Goal: Task Accomplishment & Management: Use online tool/utility

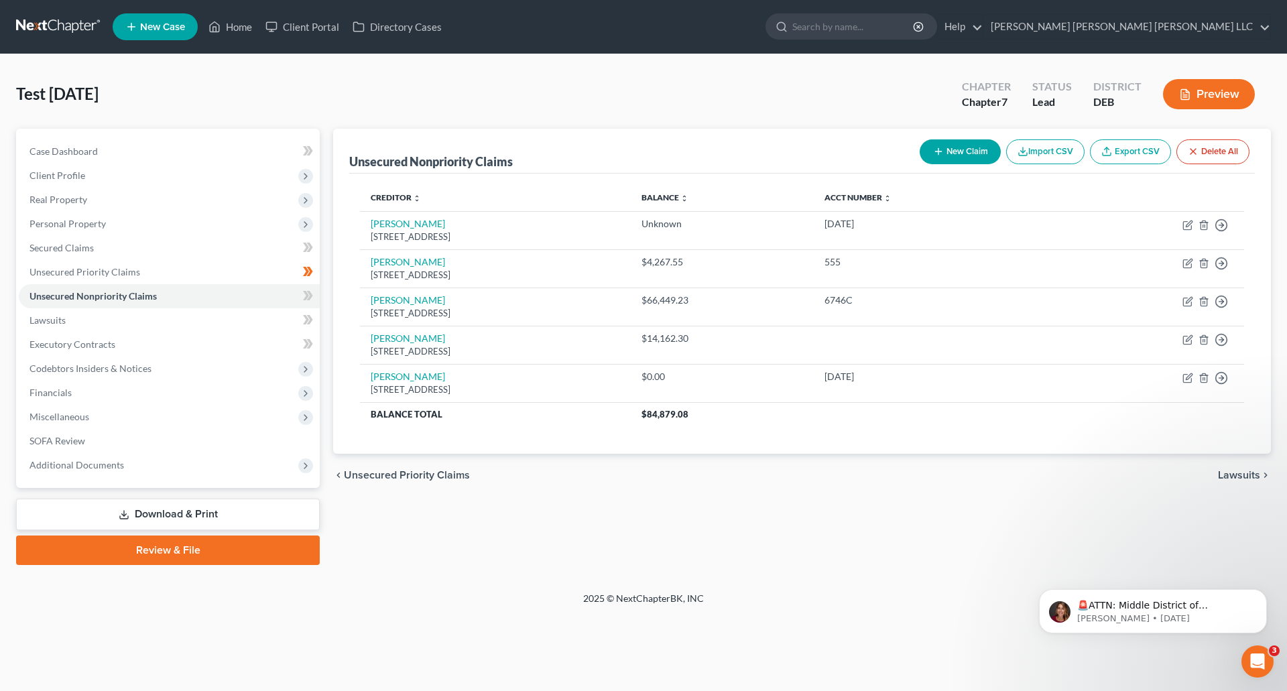
scroll to position [3654, 0]
click at [237, 27] on link "Home" at bounding box center [230, 27] width 57 height 24
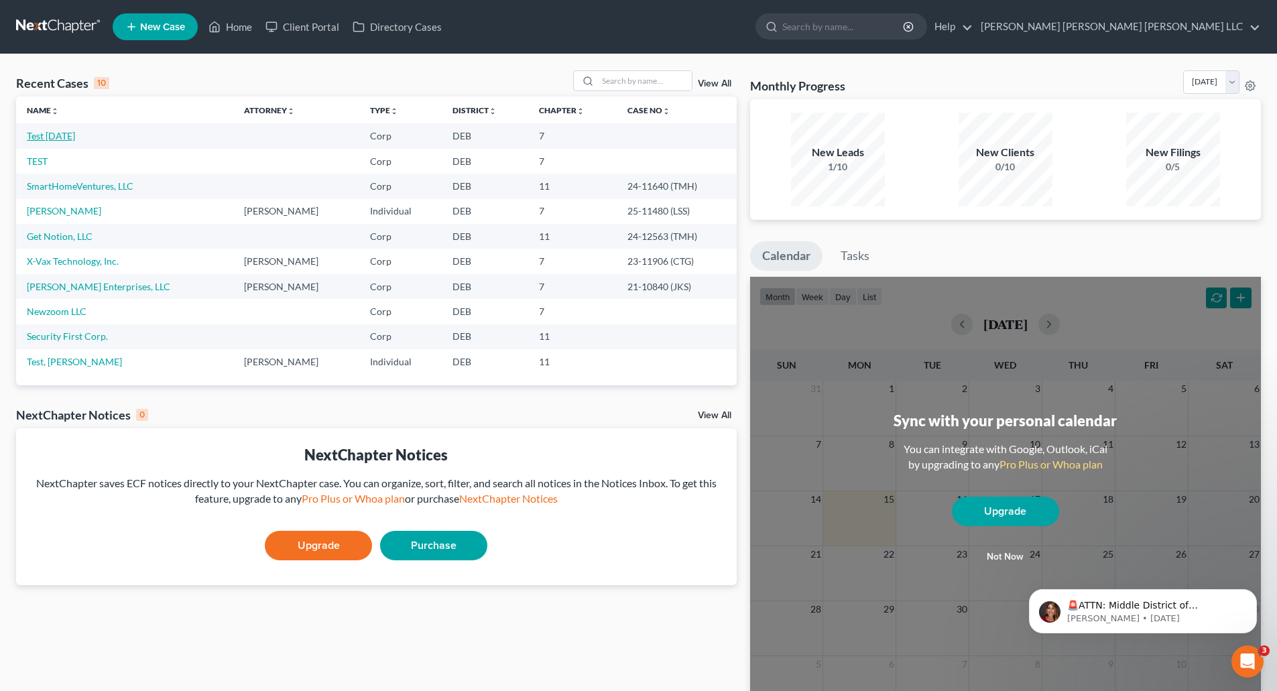
click at [43, 132] on link "Test [DATE]" at bounding box center [51, 135] width 48 height 11
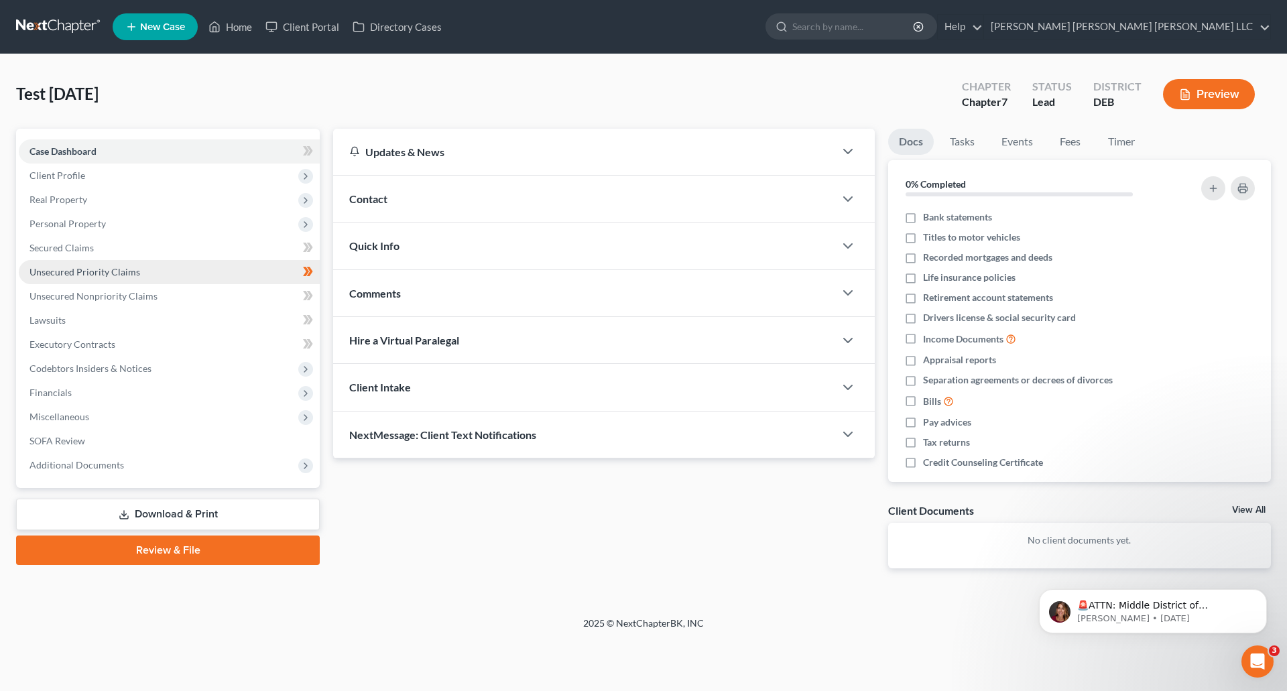
click at [59, 272] on span "Unsecured Priority Claims" at bounding box center [84, 271] width 111 height 11
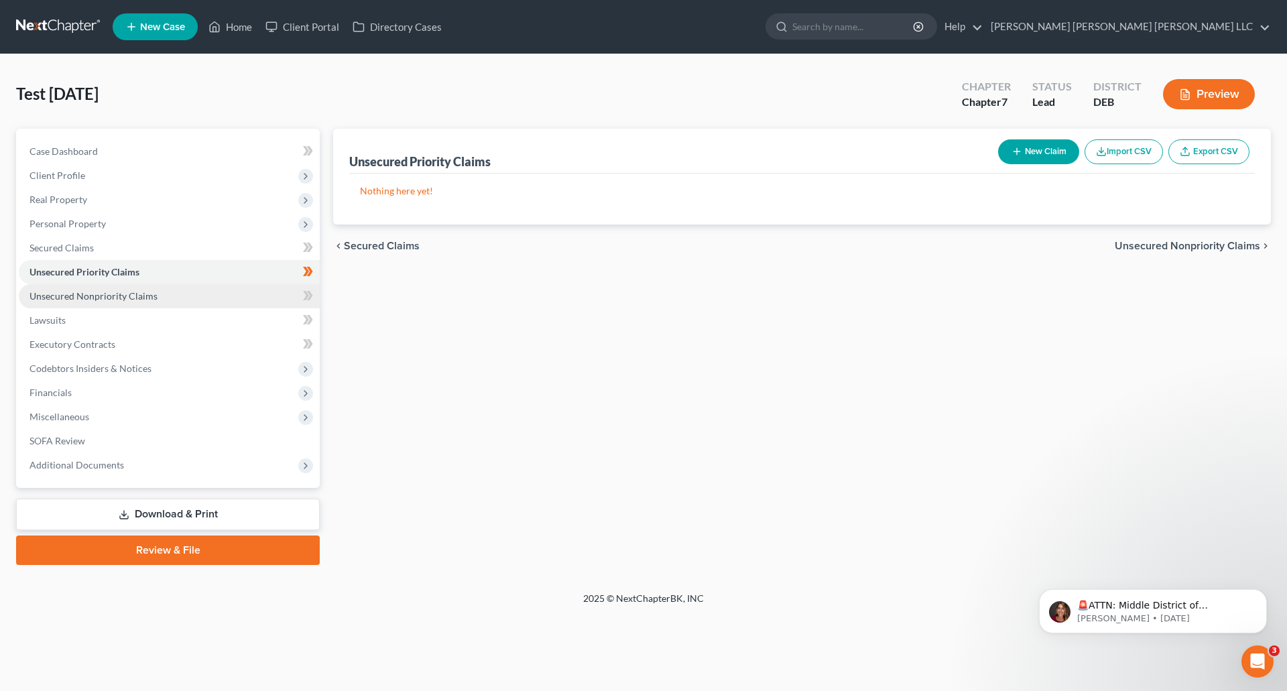
click at [68, 292] on span "Unsecured Nonpriority Claims" at bounding box center [93, 295] width 128 height 11
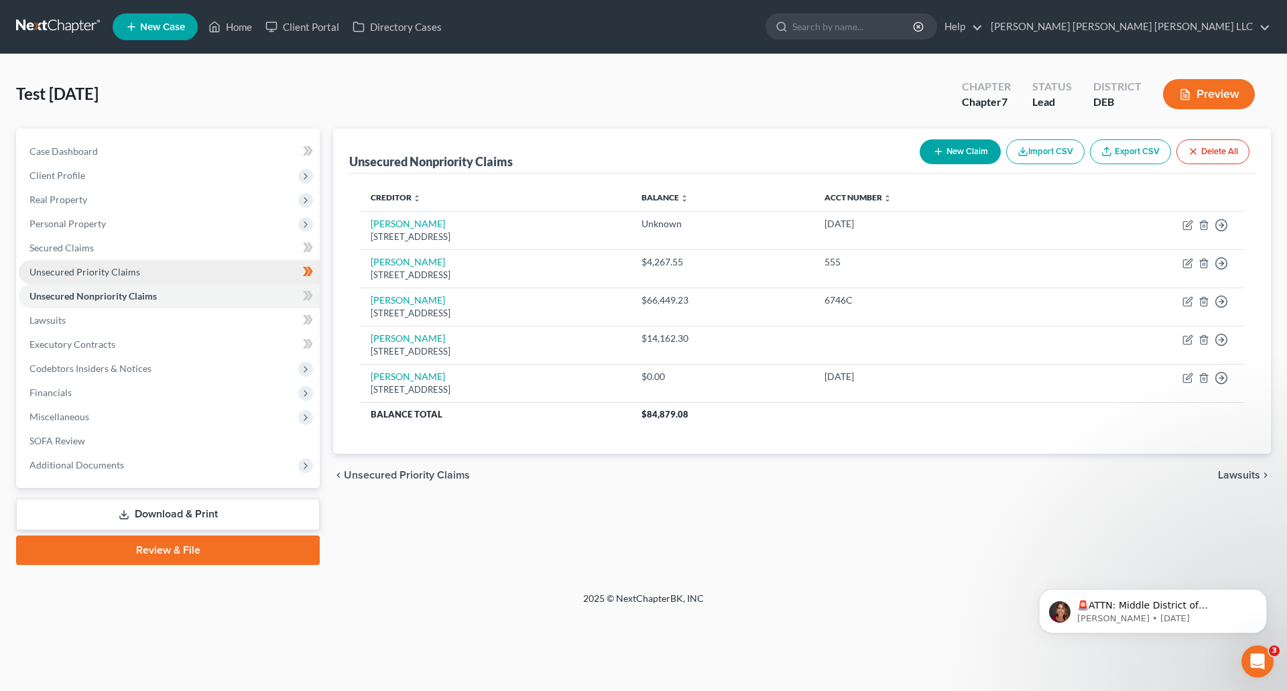
click at [71, 275] on span "Unsecured Priority Claims" at bounding box center [84, 271] width 111 height 11
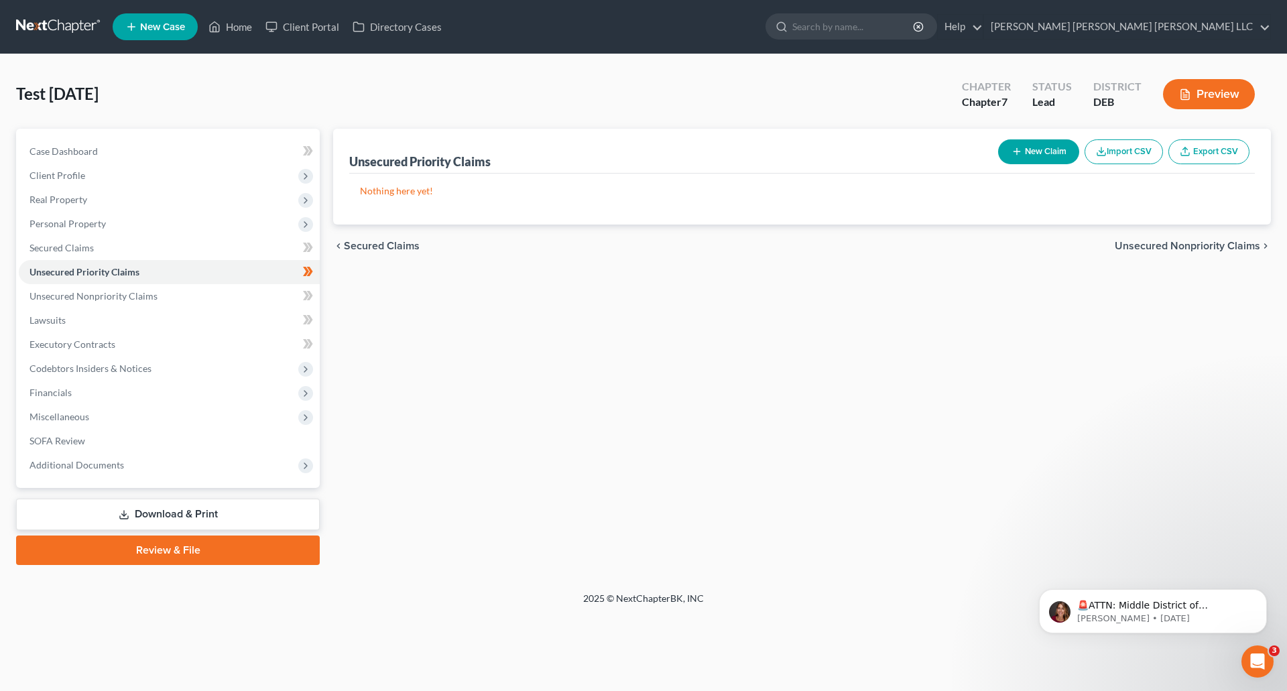
click at [1119, 153] on button "Import CSV" at bounding box center [1123, 151] width 78 height 25
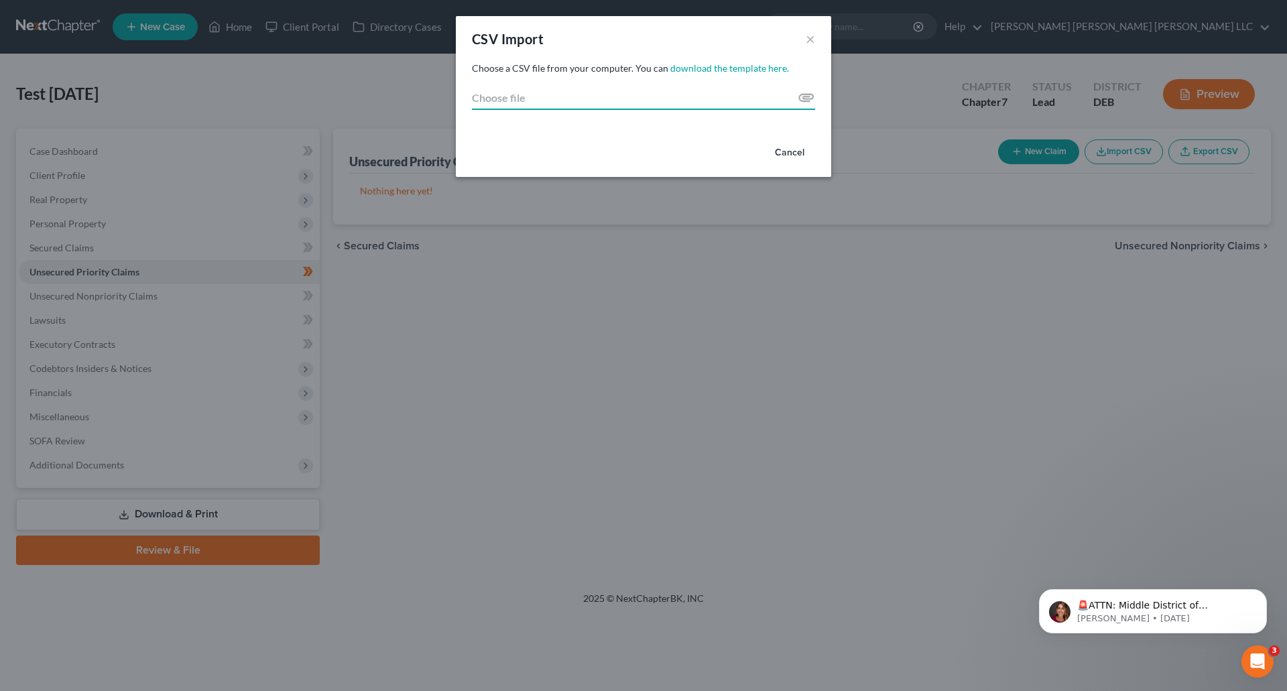
click at [802, 95] on input "Choose file" at bounding box center [643, 98] width 343 height 24
type input "C:\fakepath\test123.csv"
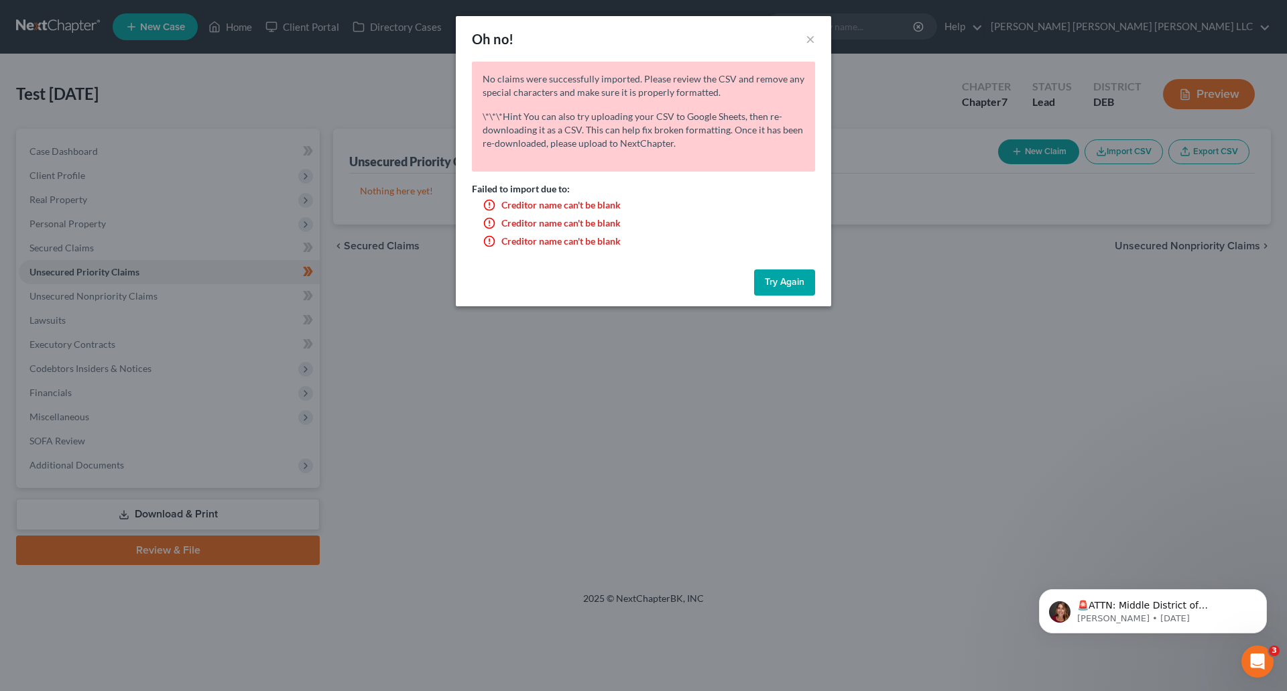
click at [776, 280] on button "Try Again" at bounding box center [784, 282] width 61 height 27
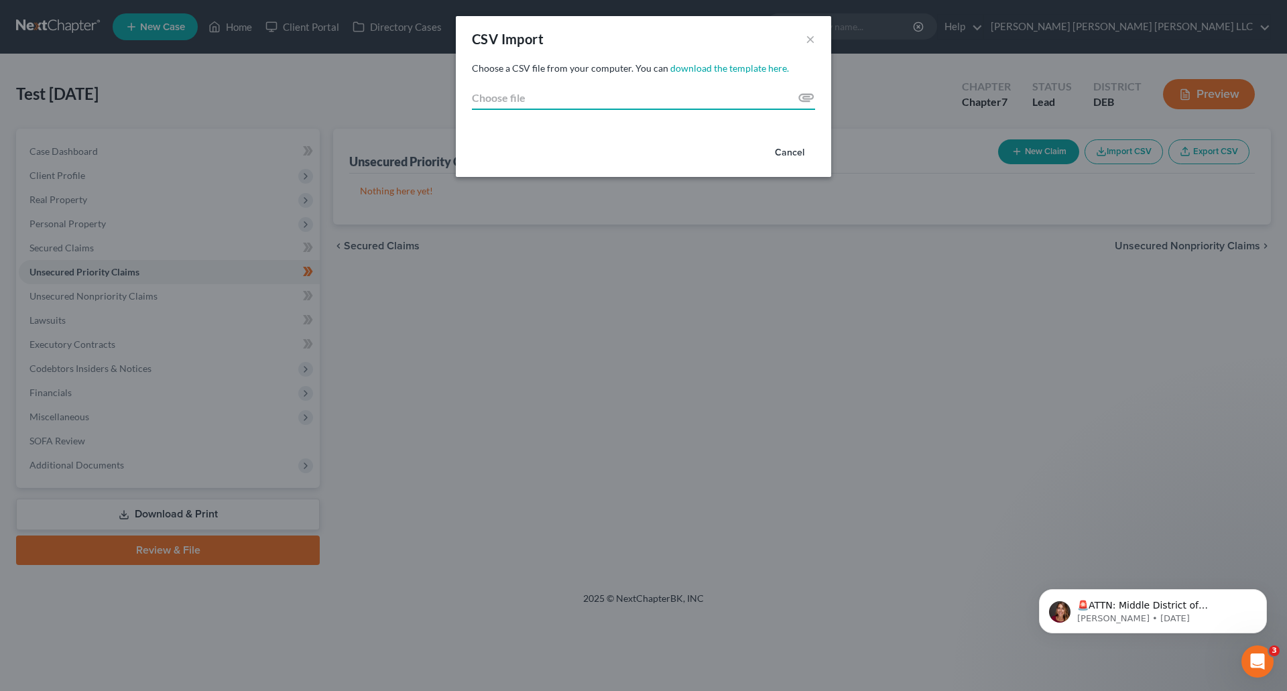
click at [806, 97] on input "Choose file" at bounding box center [643, 98] width 343 height 24
type input "C:\fakepath\Schedule F.csv"
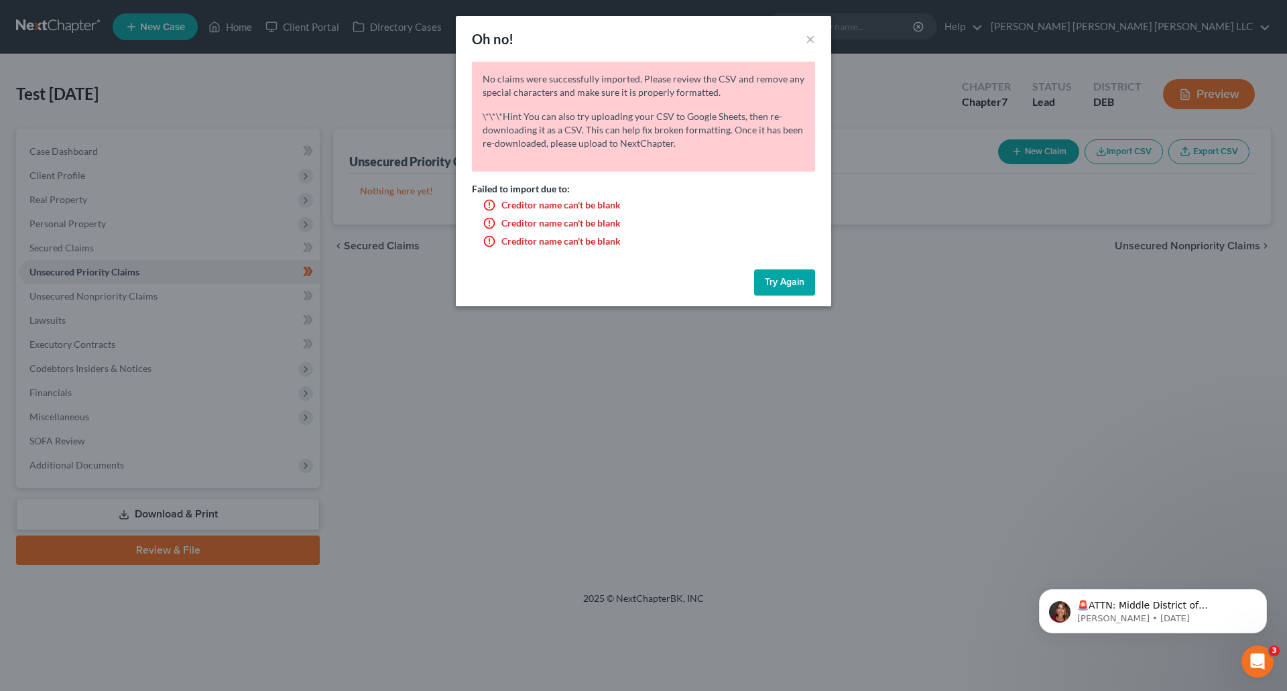
click at [774, 282] on button "Try Again" at bounding box center [784, 282] width 61 height 27
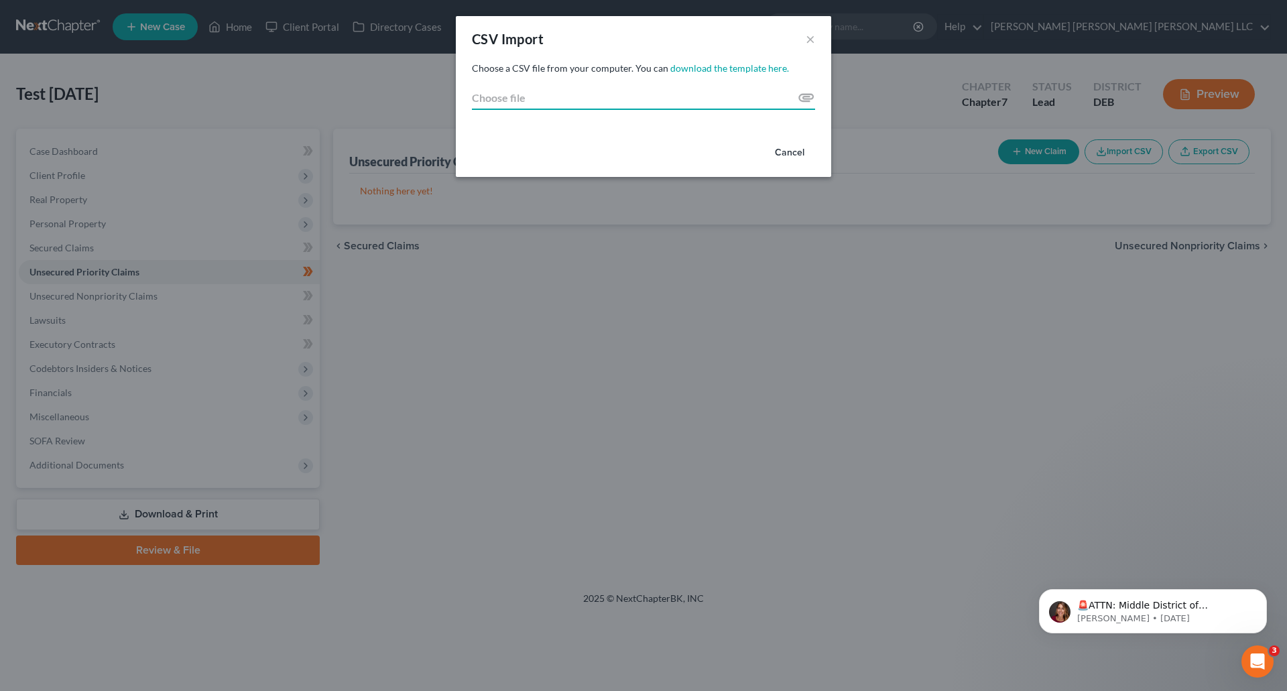
click at [806, 94] on input "Choose file" at bounding box center [643, 98] width 343 height 24
type input "C:\fakepath\Schedule F.csv"
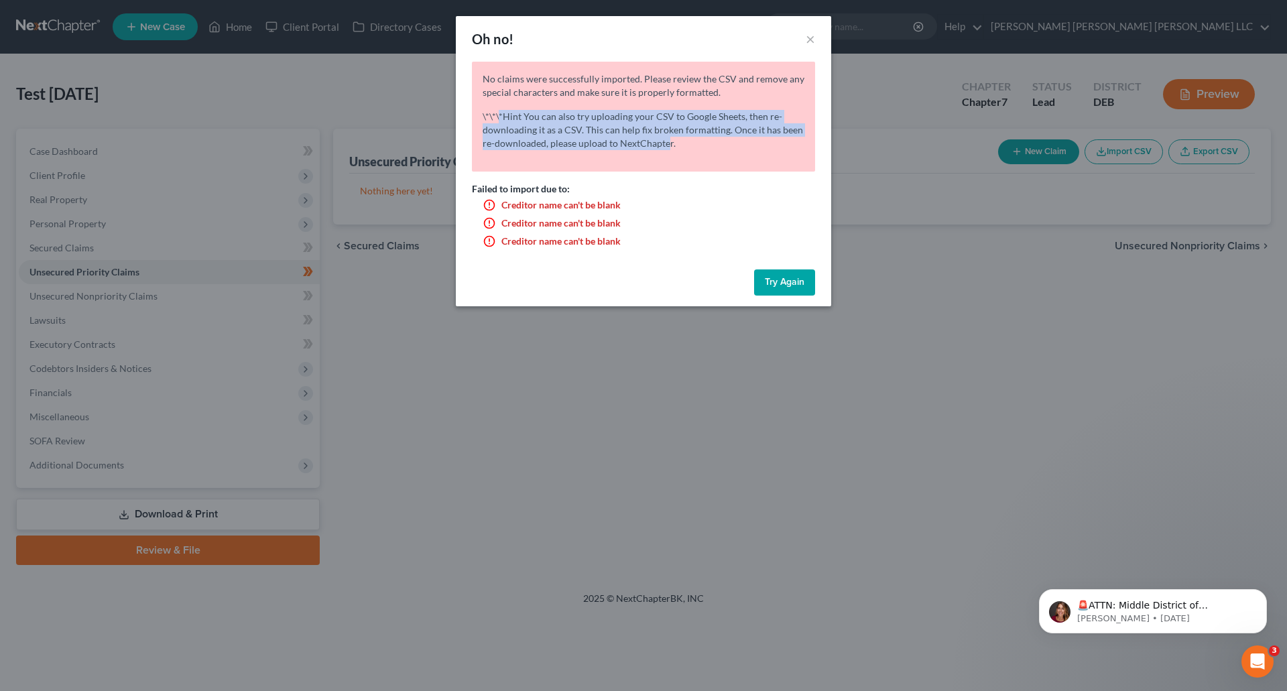
drag, startPoint x: 580, startPoint y: 119, endPoint x: 669, endPoint y: 152, distance: 95.0
click at [669, 152] on div "No claims were successfully imported. Please review the CSV and remove any spec…" at bounding box center [643, 117] width 343 height 110
click at [577, 131] on p "\*\*\*Hint You can also try uploading your CSV to Google Sheets, then re-downlo…" at bounding box center [644, 130] width 322 height 40
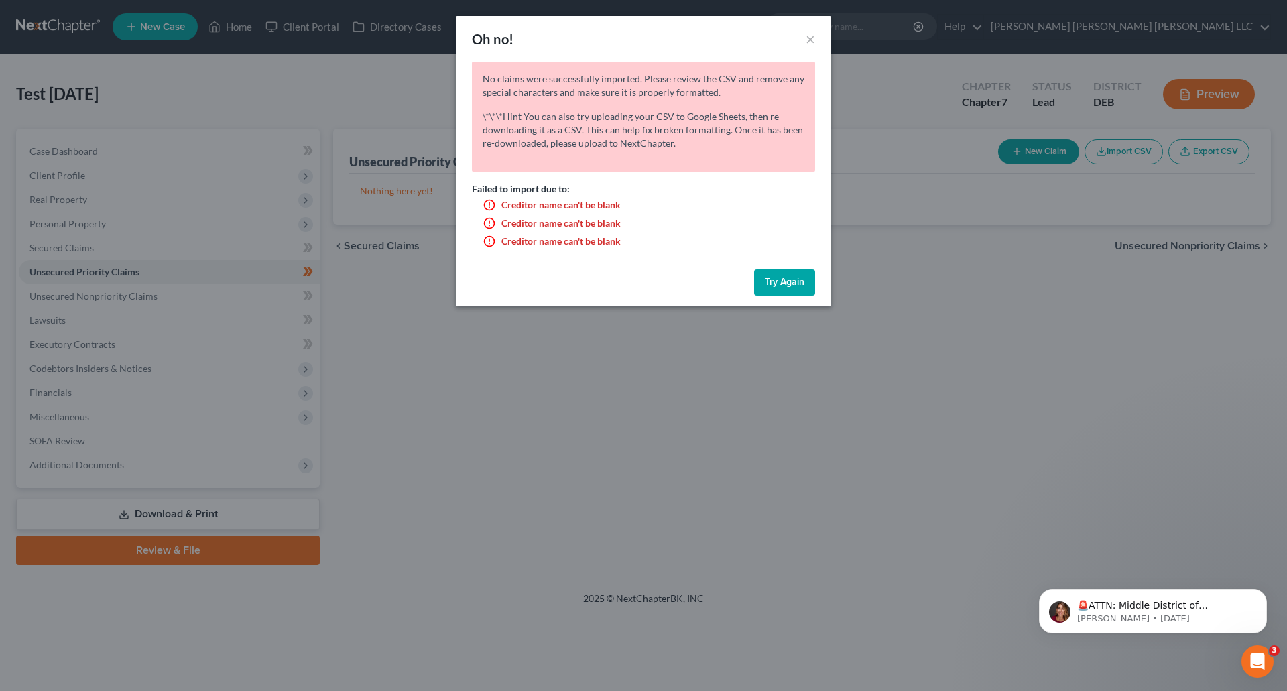
click at [785, 283] on button "Try Again" at bounding box center [784, 282] width 61 height 27
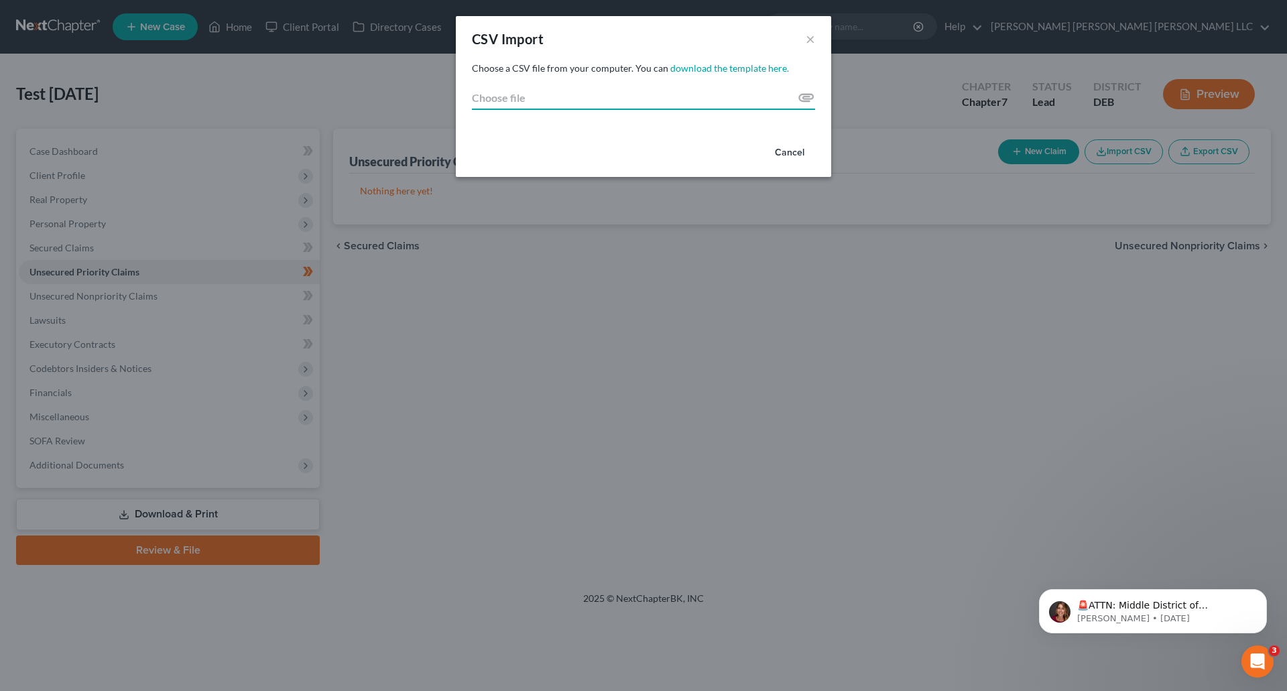
click at [808, 97] on input "Choose file" at bounding box center [643, 98] width 343 height 24
type input "C:\fakepath\Schedule F.csv"
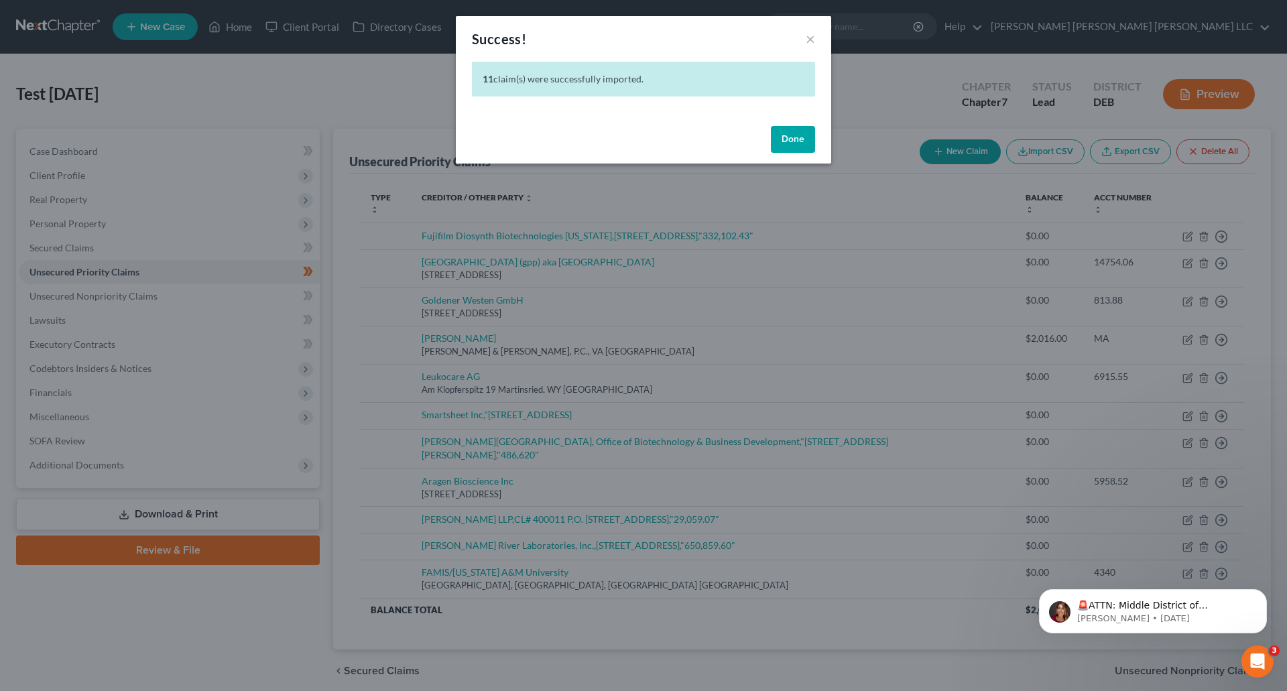
click at [804, 131] on button "Done" at bounding box center [793, 139] width 44 height 27
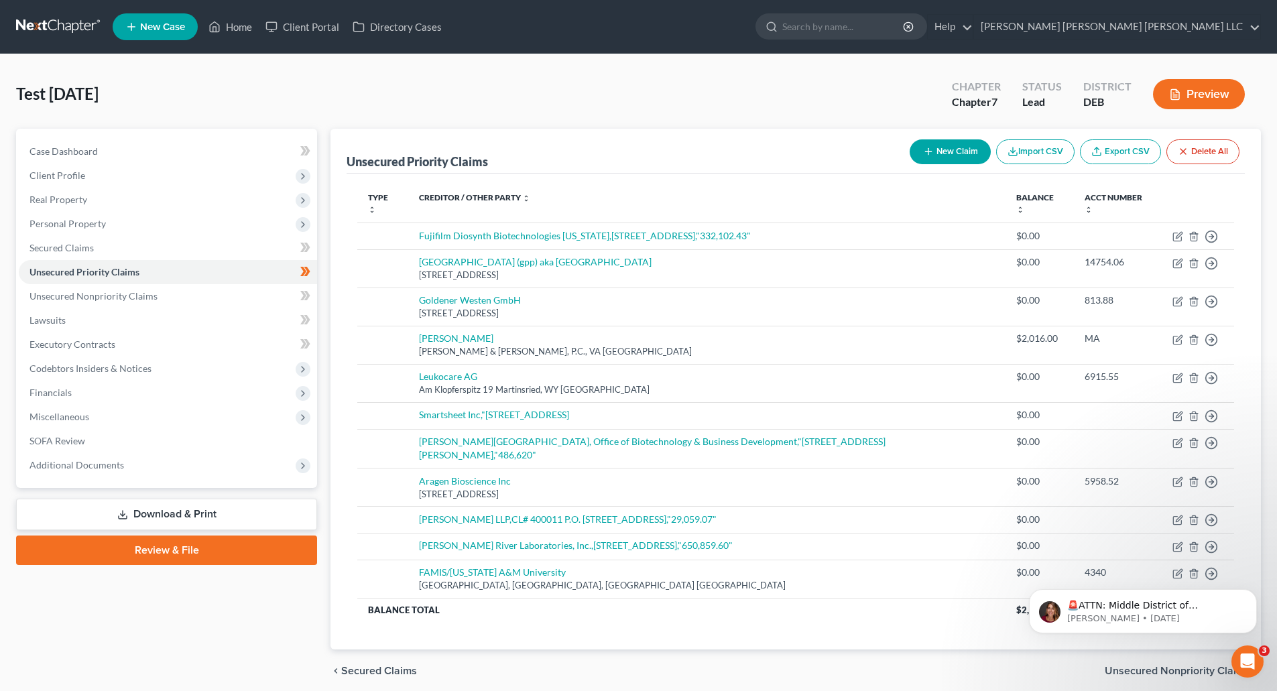
click at [1210, 152] on button "Delete All" at bounding box center [1202, 151] width 73 height 25
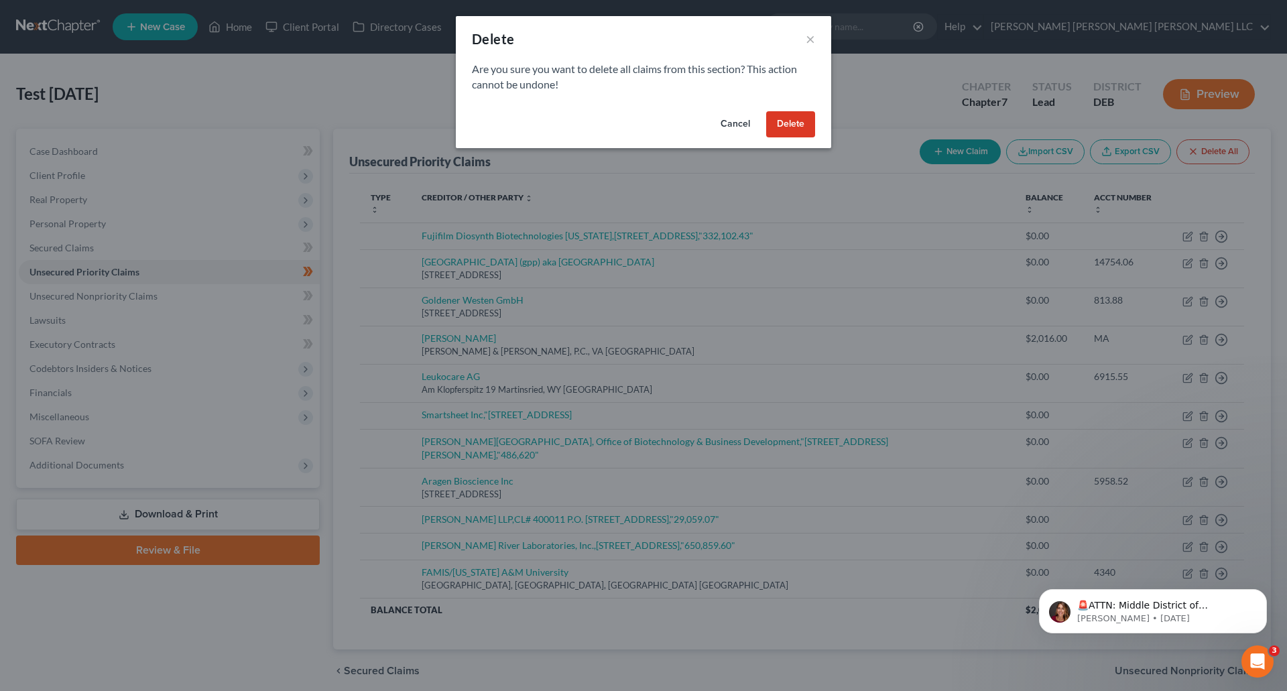
click at [796, 123] on button "Delete" at bounding box center [790, 124] width 49 height 27
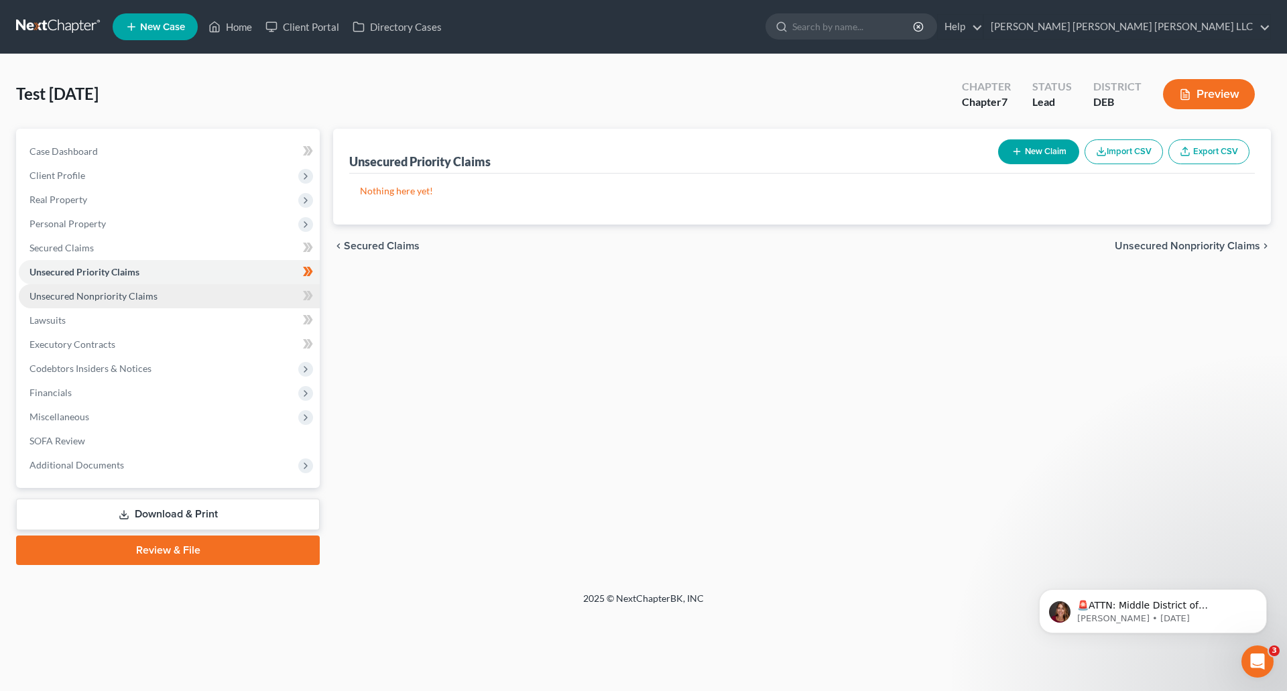
click at [92, 292] on span "Unsecured Nonpriority Claims" at bounding box center [93, 295] width 128 height 11
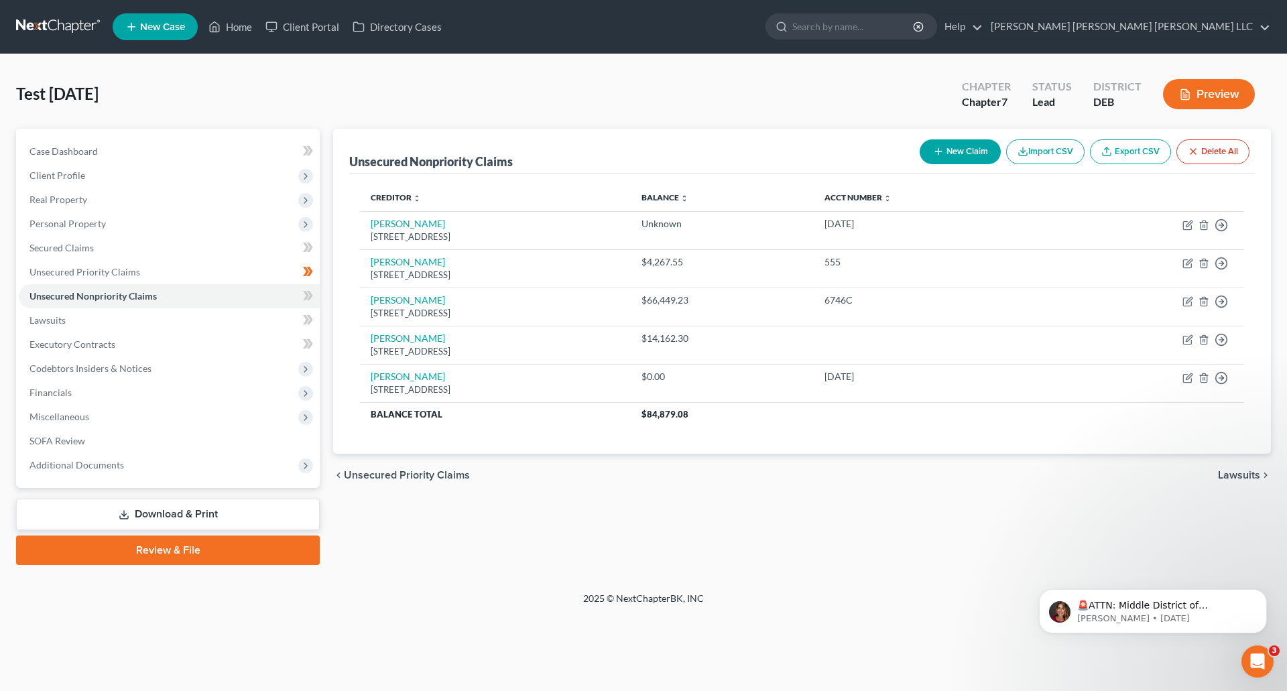
click at [1223, 156] on button "Delete All" at bounding box center [1212, 151] width 73 height 25
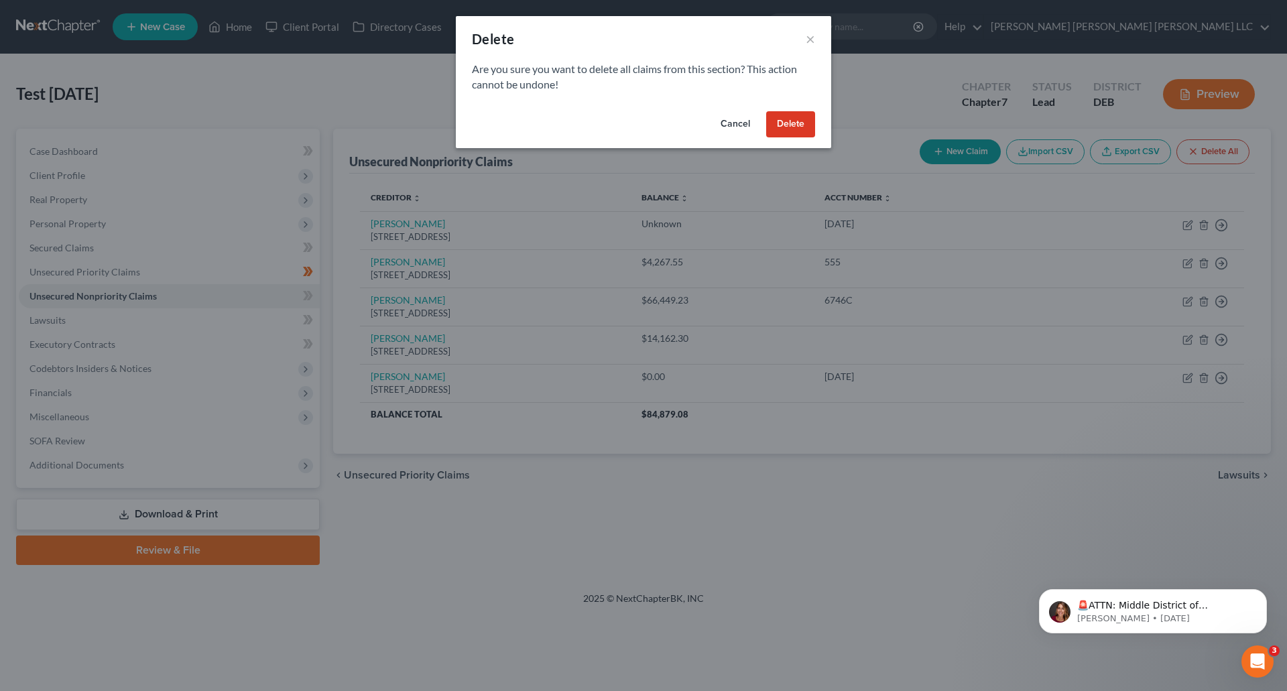
click at [784, 123] on button "Delete" at bounding box center [790, 124] width 49 height 27
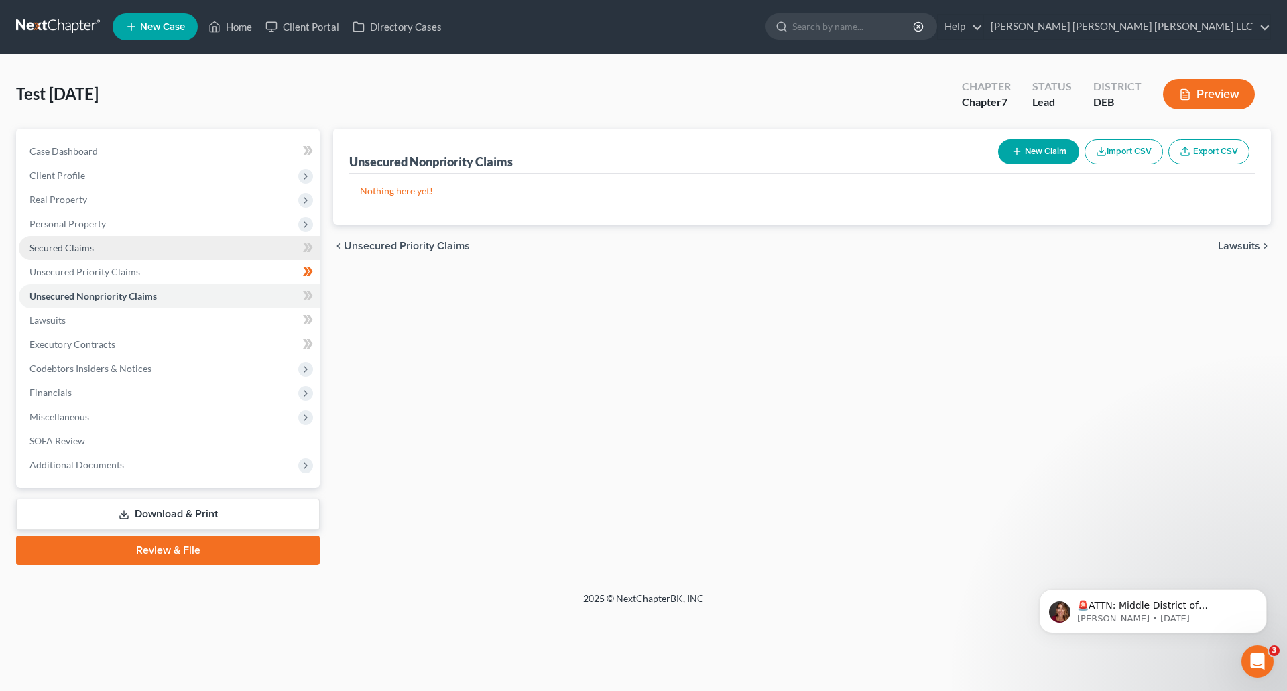
click at [99, 251] on link "Secured Claims" at bounding box center [169, 248] width 301 height 24
click at [102, 279] on link "Unsecured Priority Claims" at bounding box center [169, 272] width 301 height 24
click at [103, 302] on link "Unsecured Nonpriority Claims" at bounding box center [169, 296] width 301 height 24
